Goal: Information Seeking & Learning: Understand process/instructions

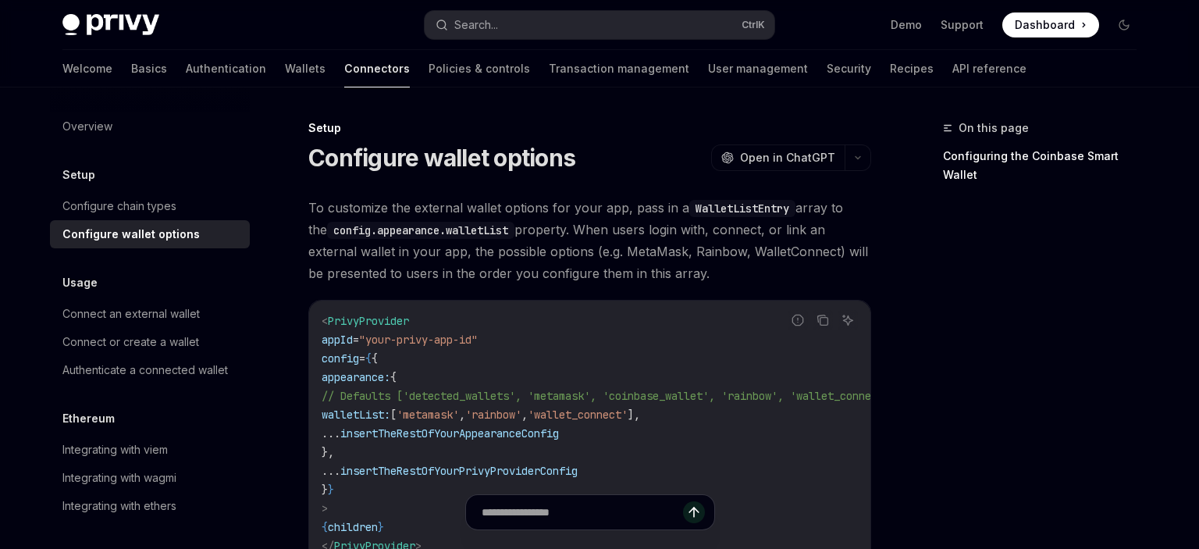
scroll to position [82, 0]
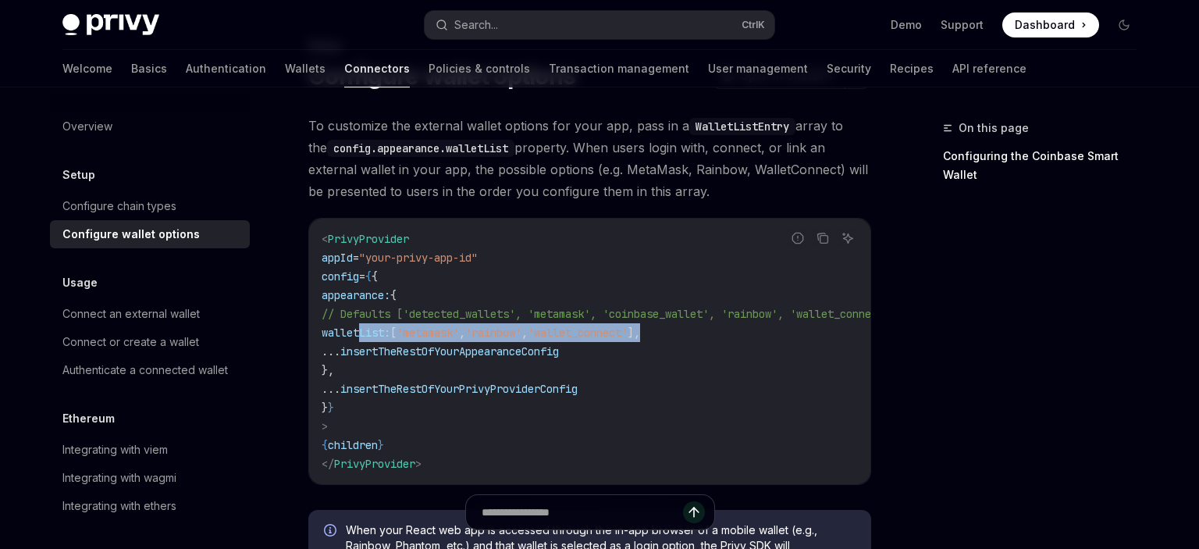
drag, startPoint x: 718, startPoint y: 333, endPoint x: 361, endPoint y: 336, distance: 356.8
click at [361, 336] on code "< PrivyProvider appId = "your-privy-app-id" config = { { appearance: { // Defau…" at bounding box center [628, 352] width 612 height 244
copy span "walletList: [ 'metamask' , 'rainbow' , 'wallet_connect' ],"
click at [636, 323] on code "< PrivyProvider appId = "your-privy-app-id" config = { { appearance: { // Defau…" at bounding box center [628, 352] width 612 height 244
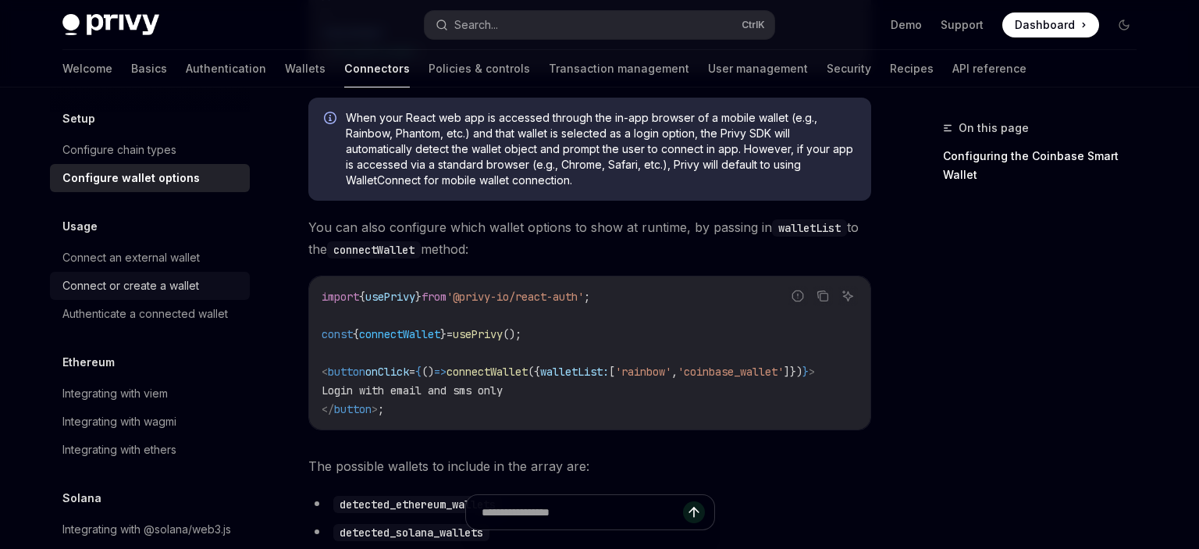
scroll to position [90, 0]
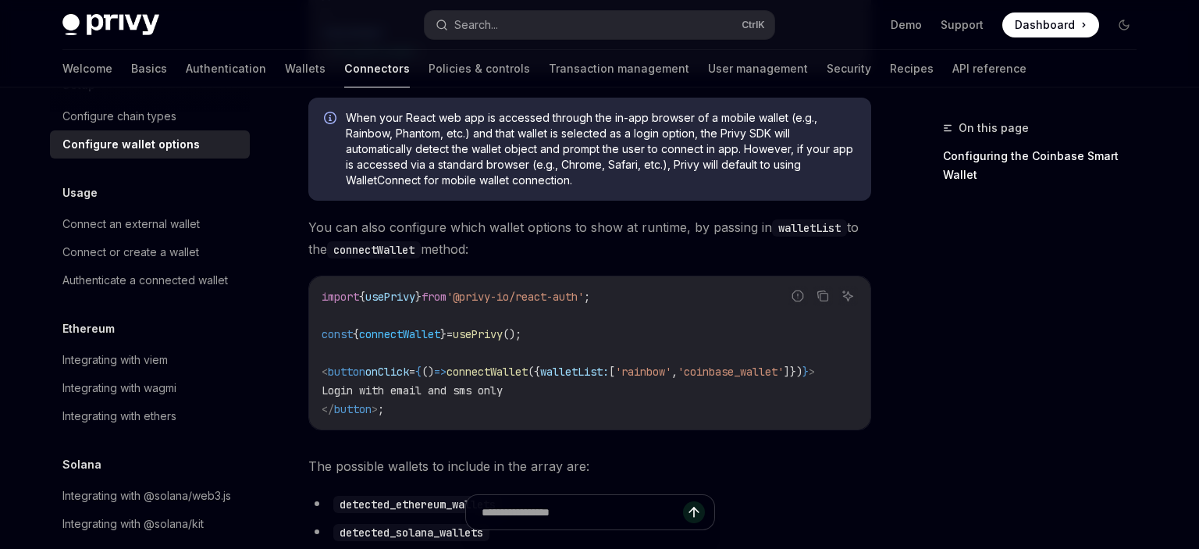
click at [411, 335] on span "connectWallet" at bounding box center [399, 334] width 81 height 14
copy span "connectWallet"
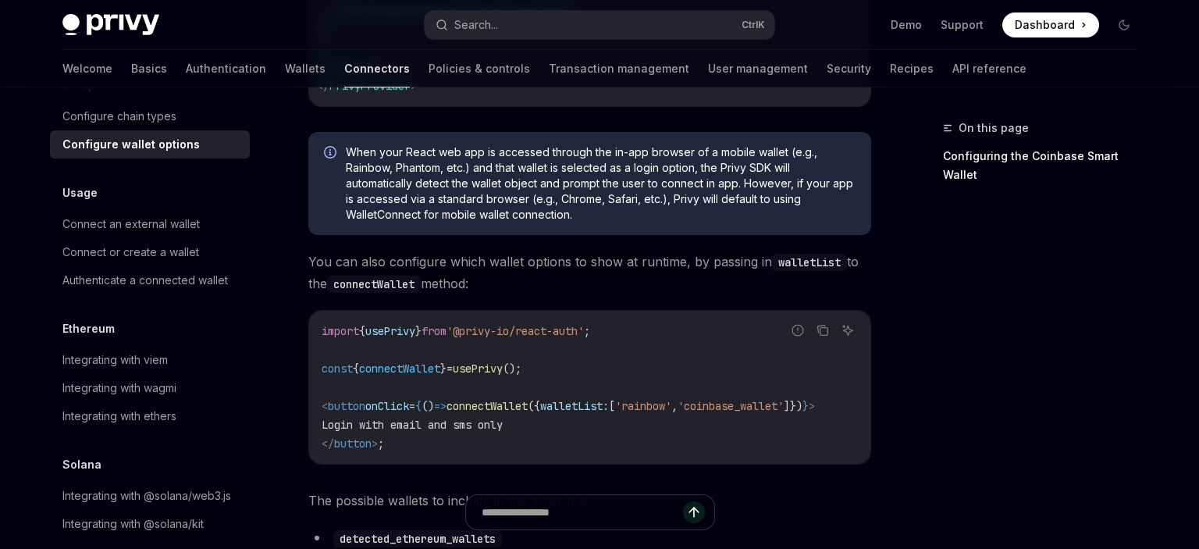
scroll to position [494, 0]
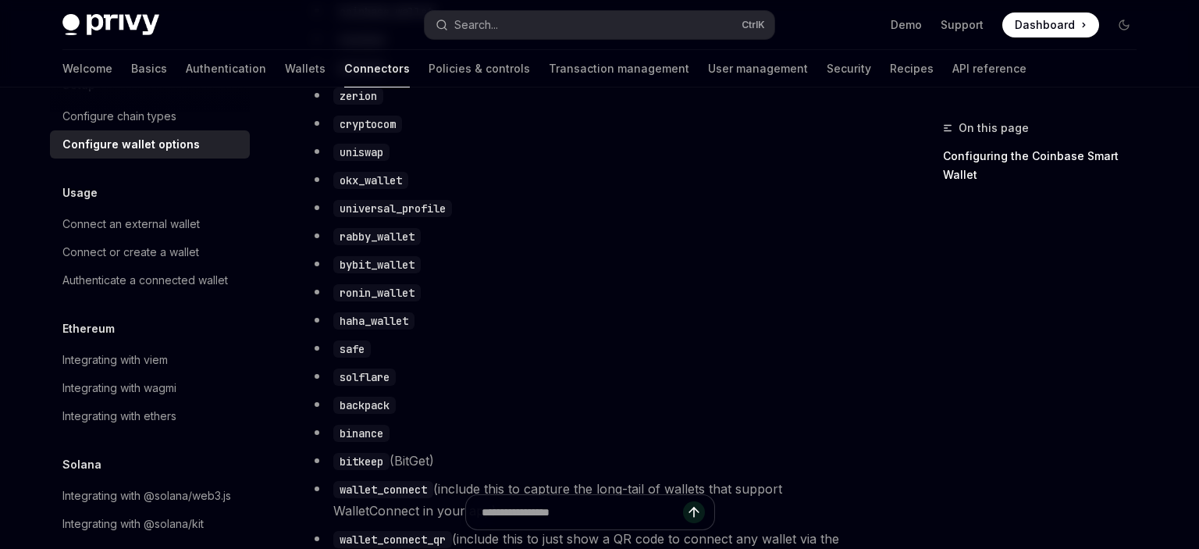
scroll to position [825, 0]
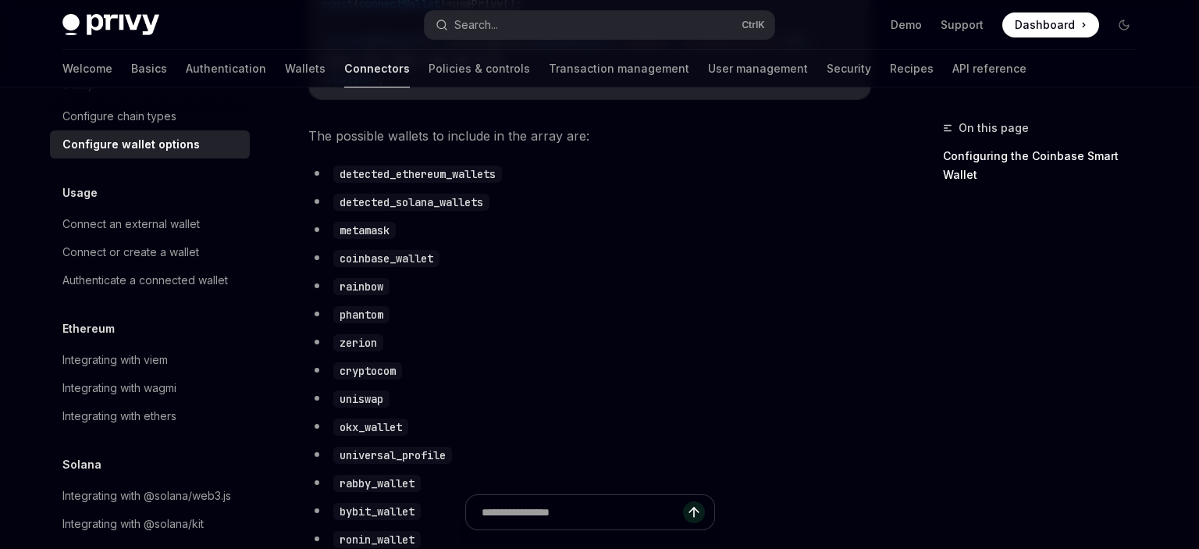
click at [443, 173] on code "detected_ethereum_wallets" at bounding box center [417, 174] width 169 height 17
copy code "detected_ethereum_wallets"
click at [709, 333] on li "zerion" at bounding box center [589, 342] width 563 height 22
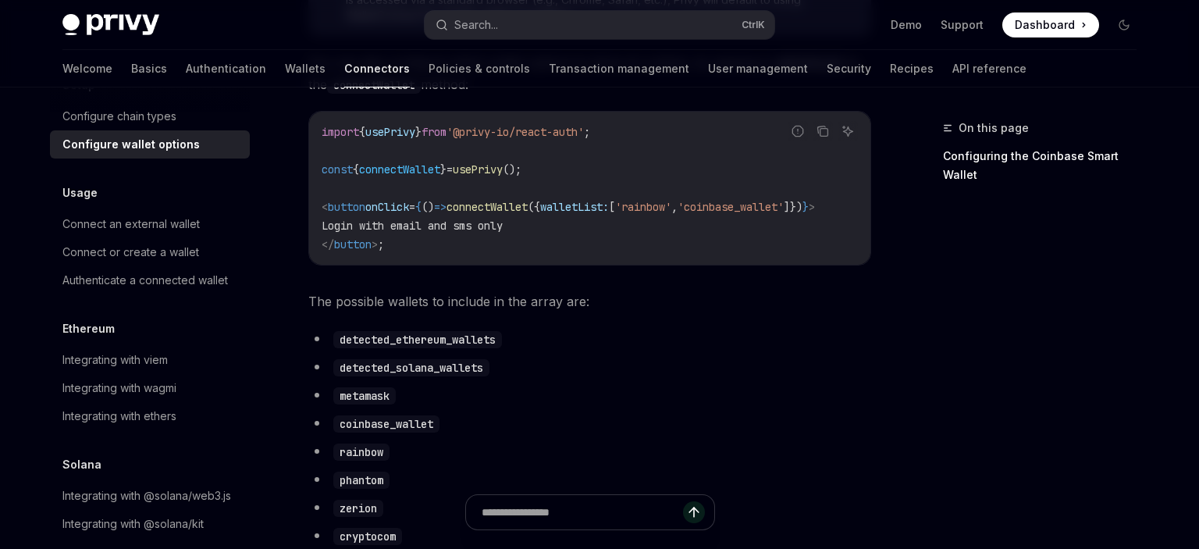
scroll to position [165, 0]
